Goal: Information Seeking & Learning: Find specific fact

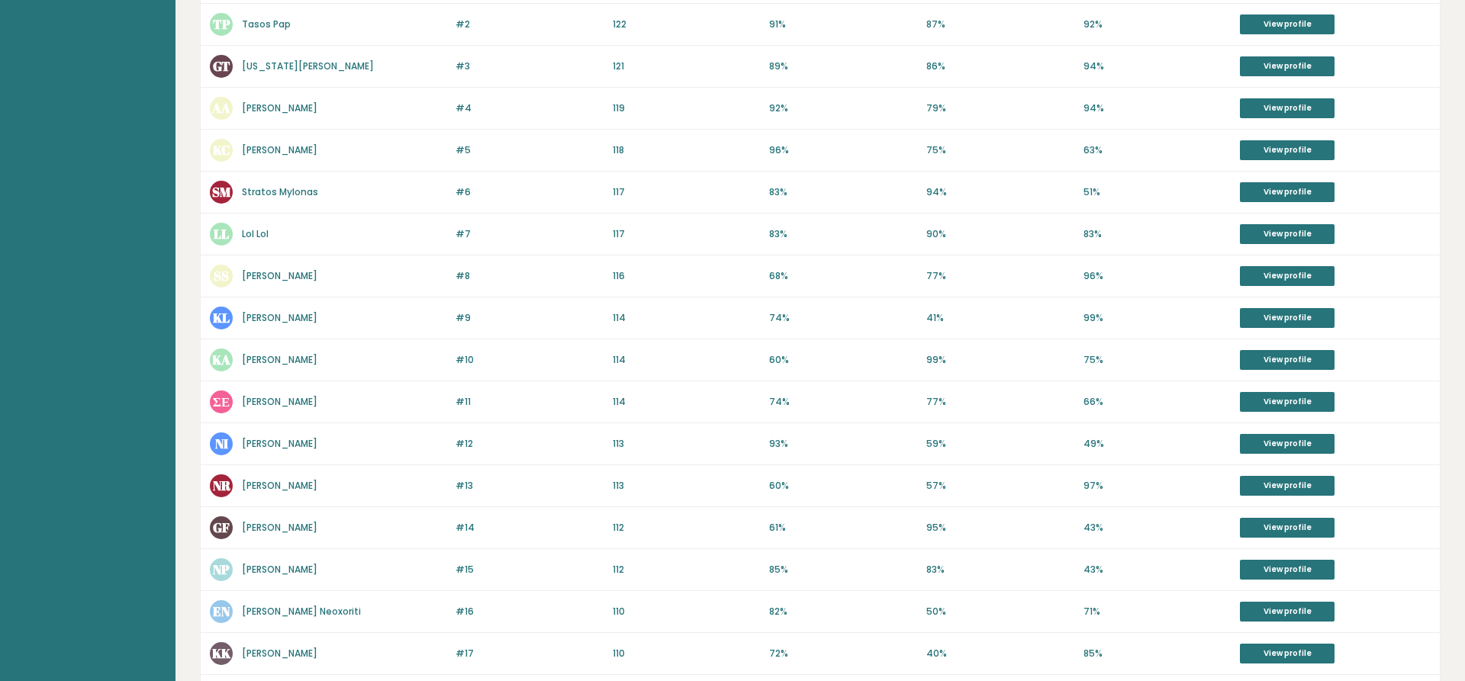
scroll to position [156, 0]
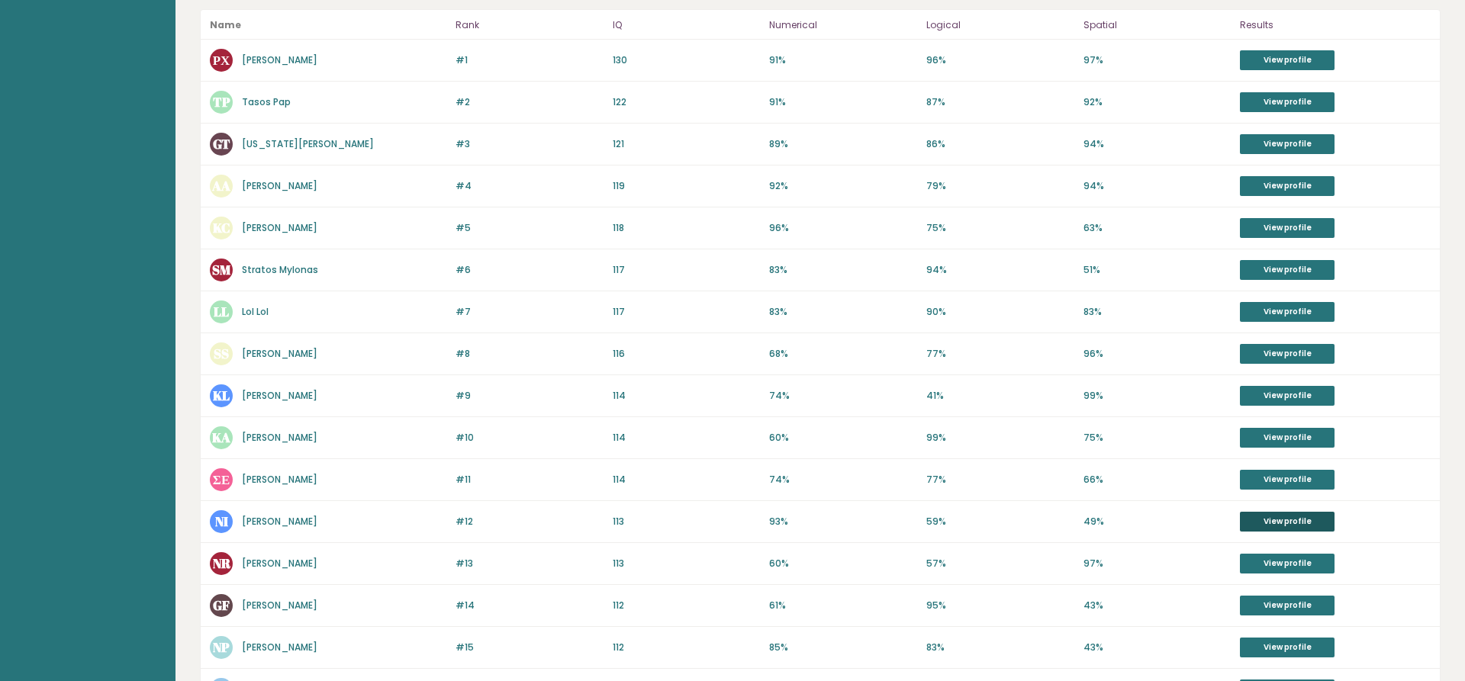
click at [1288, 519] on link "View profile" at bounding box center [1287, 522] width 95 height 20
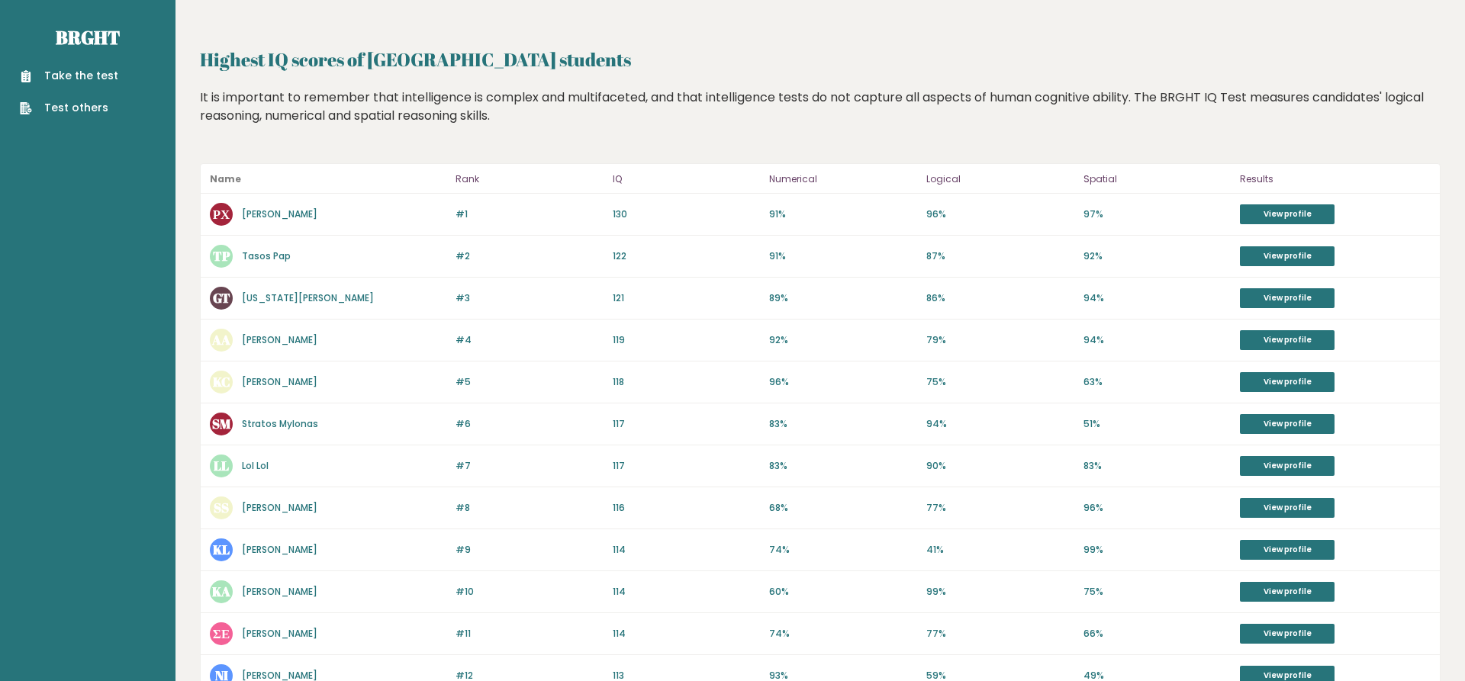
scroll to position [78, 0]
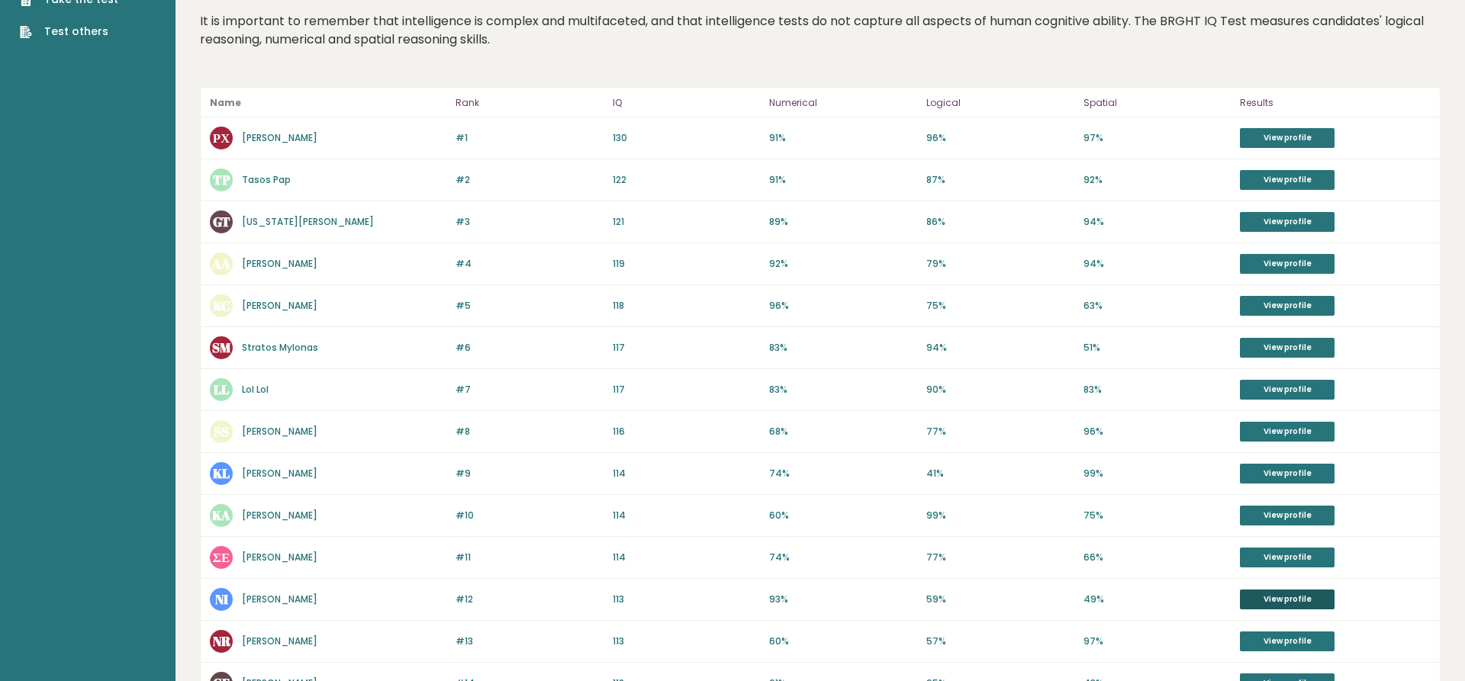
click at [1314, 606] on link "View profile" at bounding box center [1287, 600] width 95 height 20
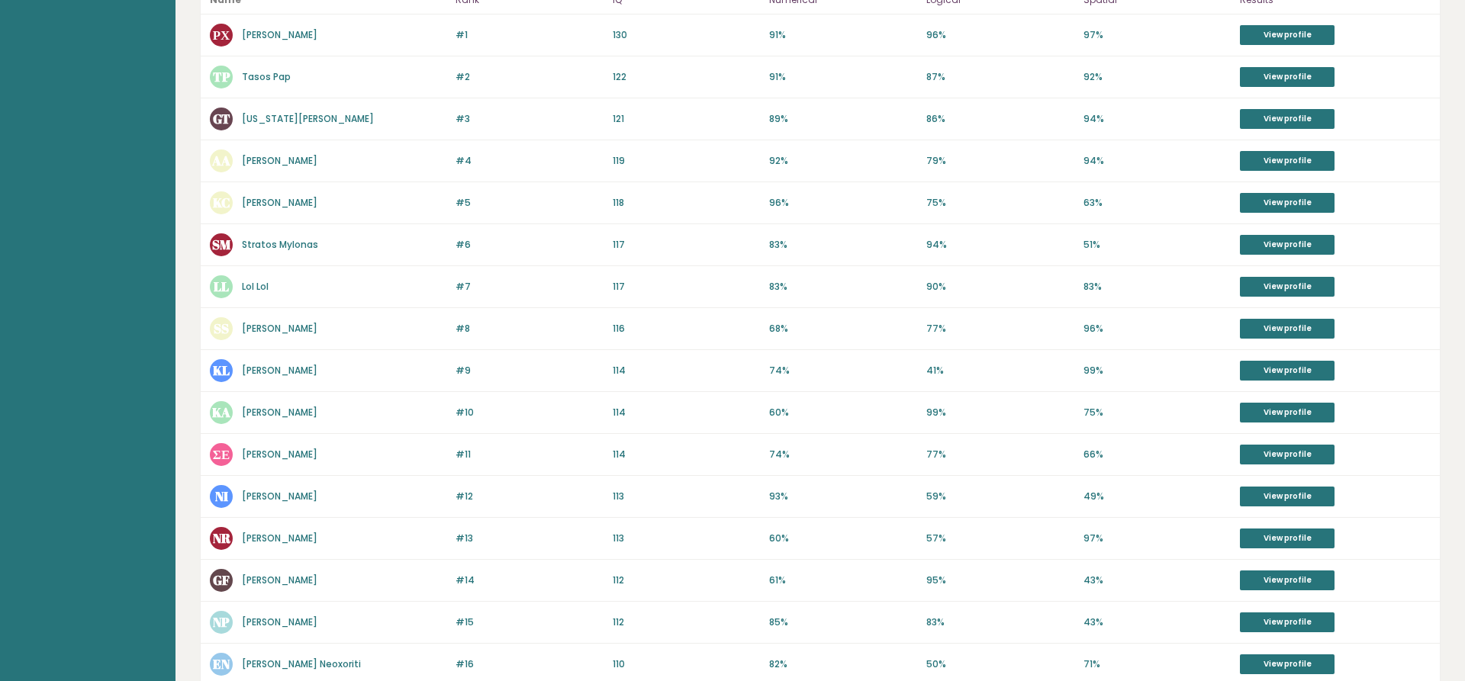
scroll to position [451, 0]
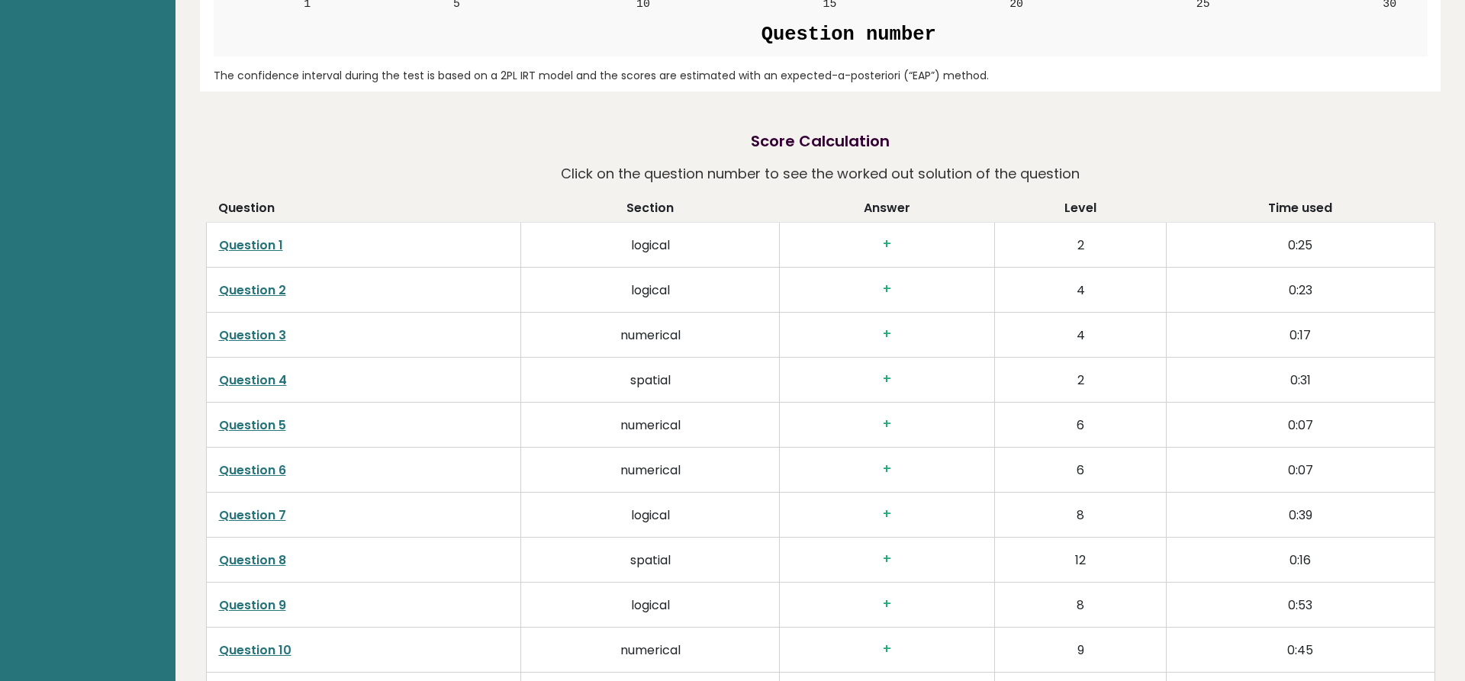
scroll to position [2257, 0]
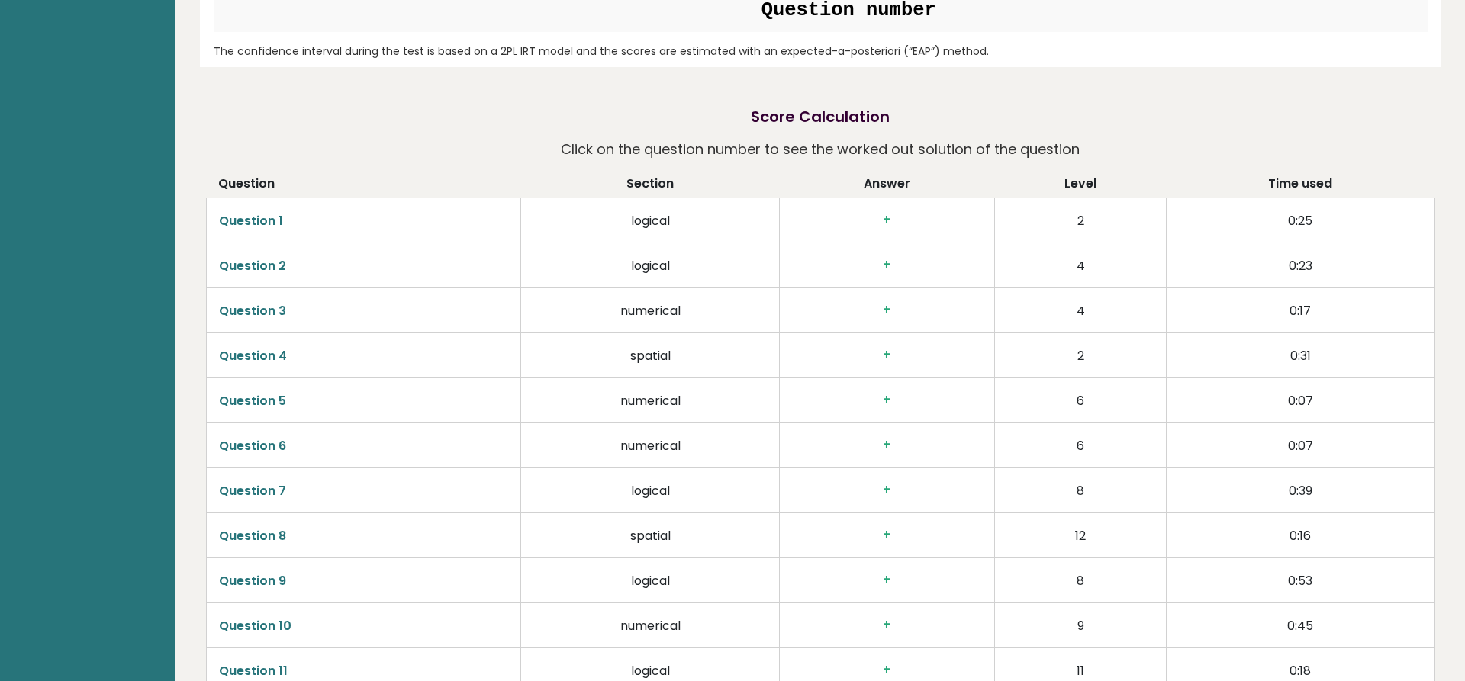
click at [249, 224] on link "Question 1" at bounding box center [251, 221] width 64 height 18
